Goal: Task Accomplishment & Management: Use online tool/utility

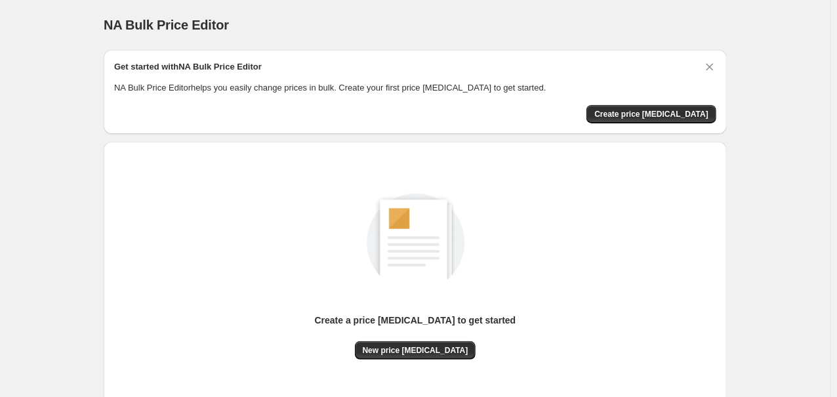
click at [283, 258] on div "Create a price [MEDICAL_DATA] to get started New price [MEDICAL_DATA]" at bounding box center [415, 262] width 602 height 194
click at [399, 353] on span "New price [MEDICAL_DATA]" at bounding box center [416, 350] width 106 height 10
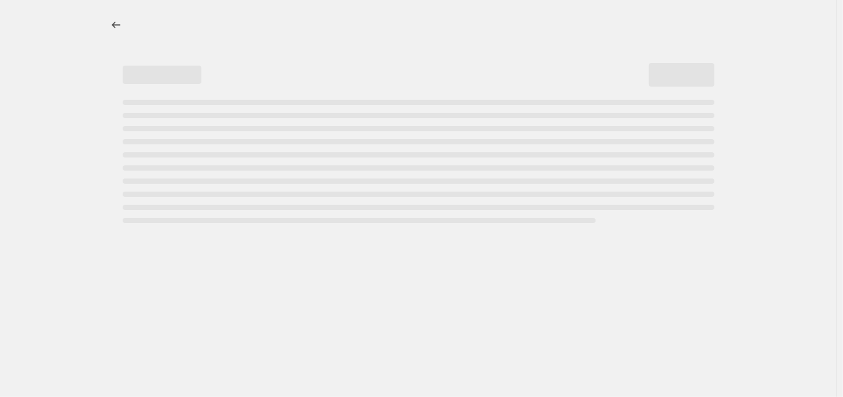
select select "percentage"
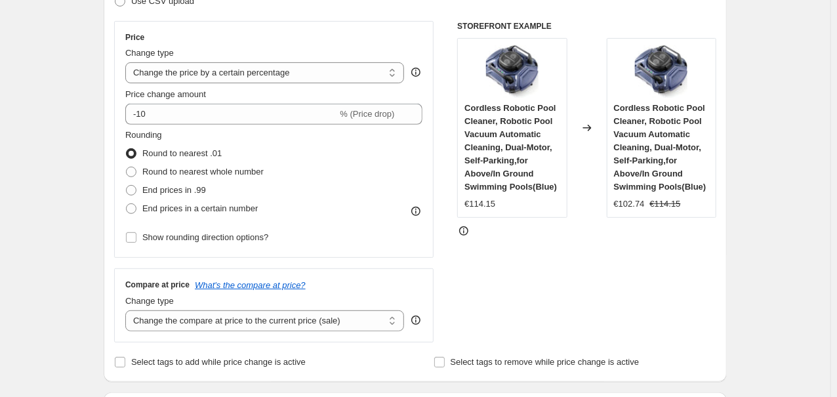
scroll to position [281, 0]
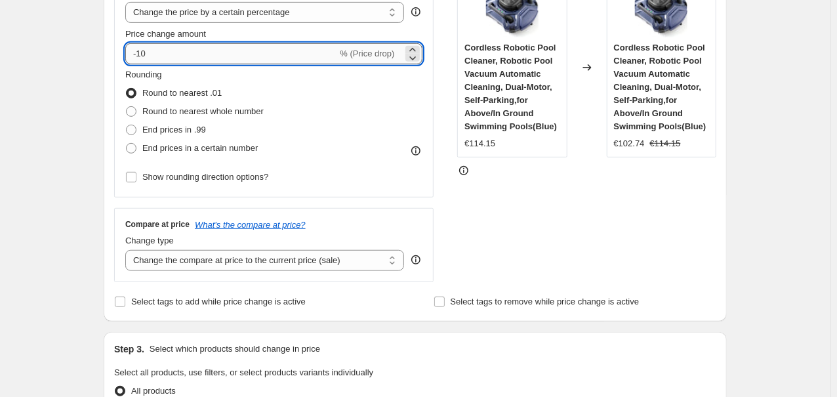
click at [197, 44] on input "-10" at bounding box center [231, 53] width 212 height 21
type input "-1"
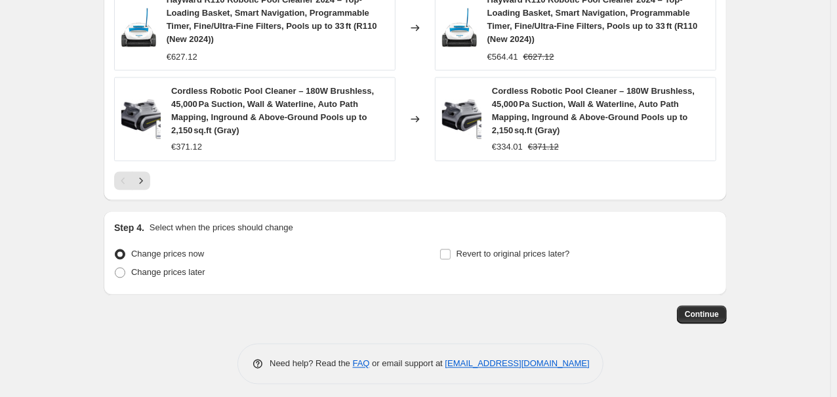
scroll to position [1055, 0]
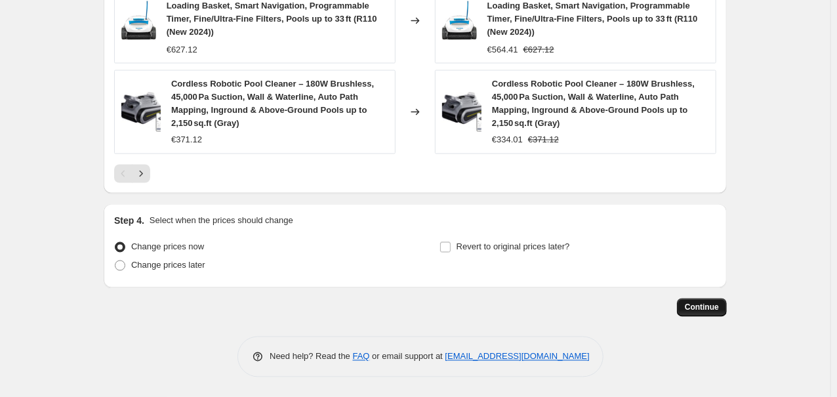
type input "-25"
click at [704, 305] on span "Continue" at bounding box center [702, 307] width 34 height 10
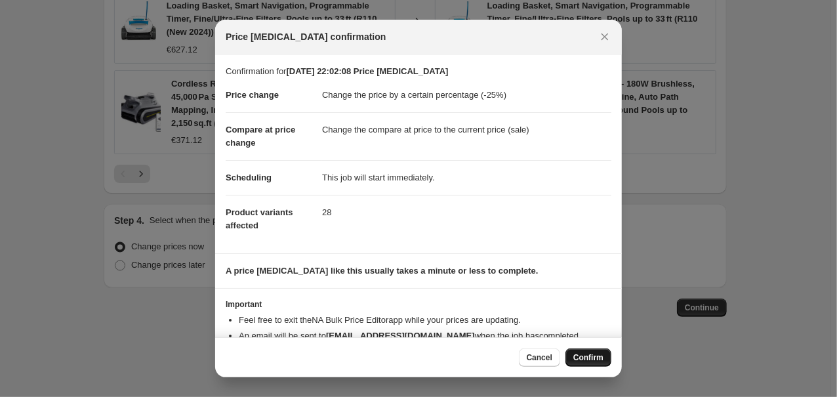
click at [592, 352] on button "Confirm" at bounding box center [588, 357] width 46 height 18
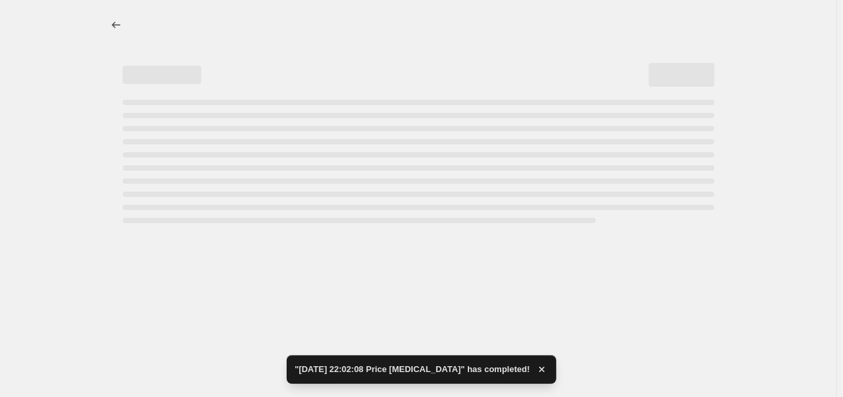
select select "percentage"
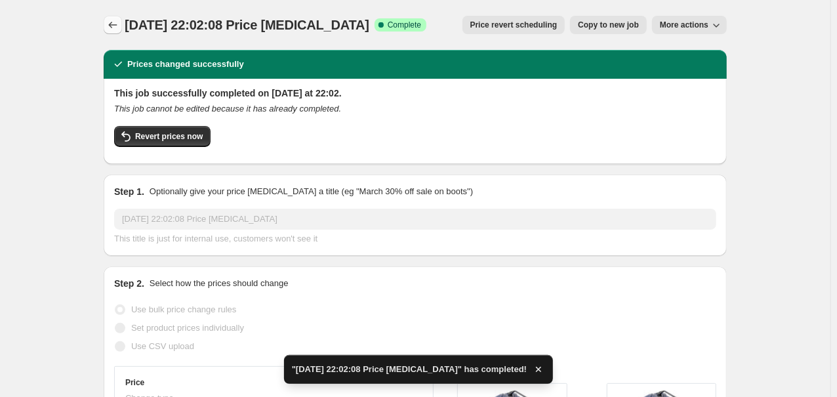
click at [111, 32] on button "Price change jobs" at bounding box center [113, 25] width 18 height 18
